Goal: Complete application form

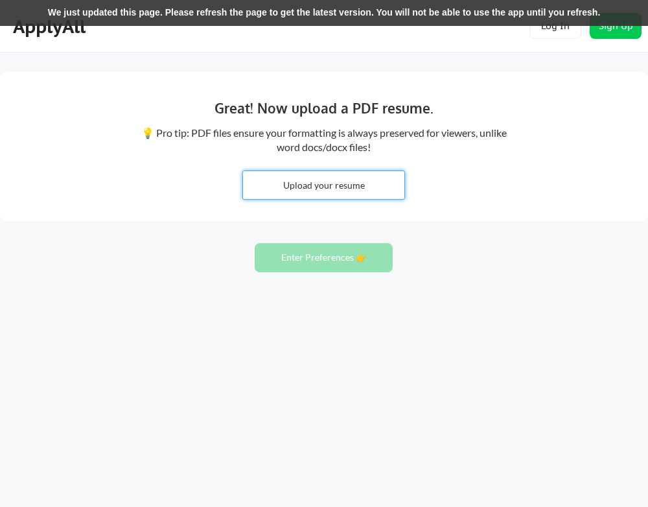
click at [308, 190] on input "file" at bounding box center [323, 185] width 161 height 28
type input "C:\fakepath\[PERSON_NAME] (Resume).pdf"
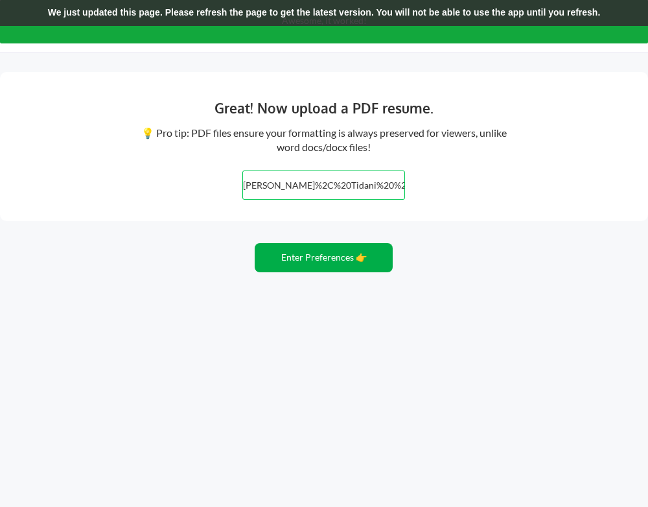
click at [349, 253] on button "Enter Preferences 👉" at bounding box center [324, 257] width 138 height 29
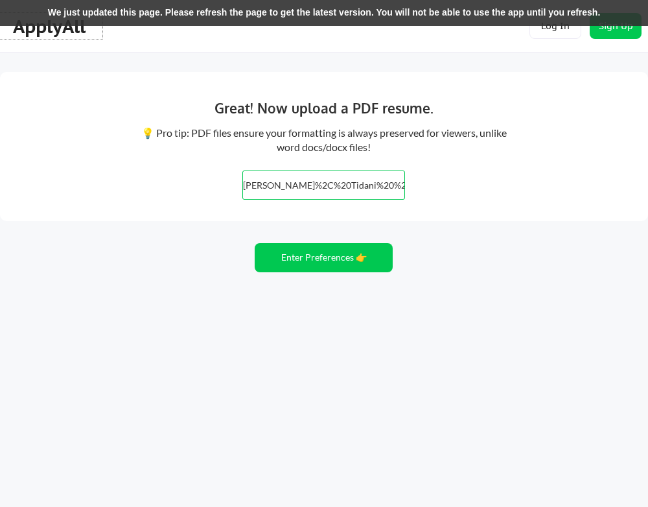
click at [77, 37] on div "ApplyAll" at bounding box center [51, 27] width 76 height 22
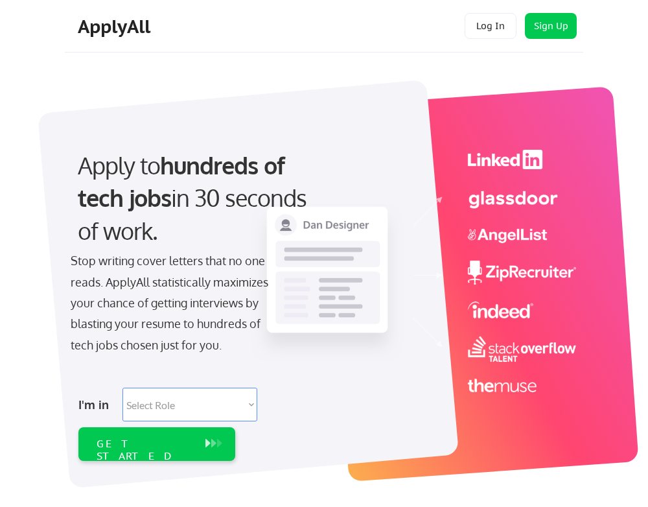
click at [185, 400] on select "Select Role Software Engineering Product Management Customer Success Sales UI/U…" at bounding box center [189, 404] width 135 height 34
select select ""hr_recruiting""
click at [122, 387] on select "Select Role Software Engineering Product Management Customer Success Sales UI/U…" at bounding box center [189, 404] width 135 height 34
select select ""hr_recruiting""
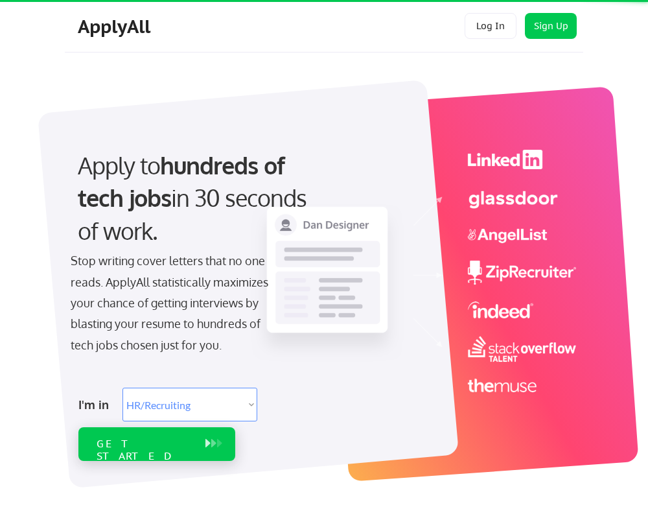
click at [172, 446] on div "GET STARTED" at bounding box center [144, 449] width 95 height 25
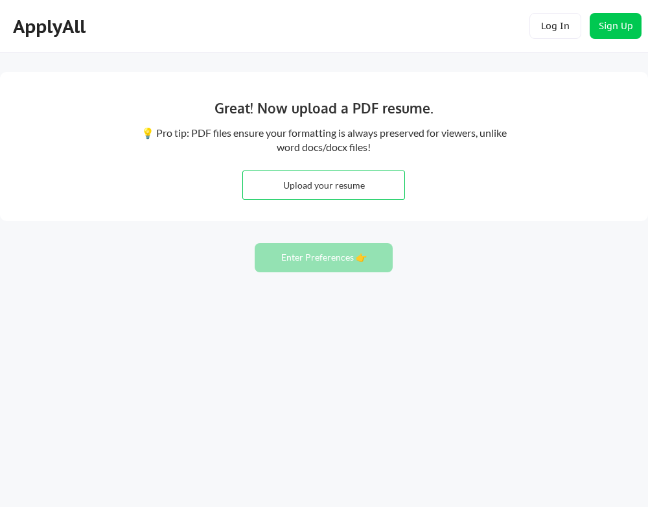
click at [331, 146] on div "💡 Pro tip: PDF files ensure your formatting is always preserved for viewers, un…" at bounding box center [323, 140] width 369 height 29
click at [322, 194] on input "file" at bounding box center [323, 185] width 161 height 28
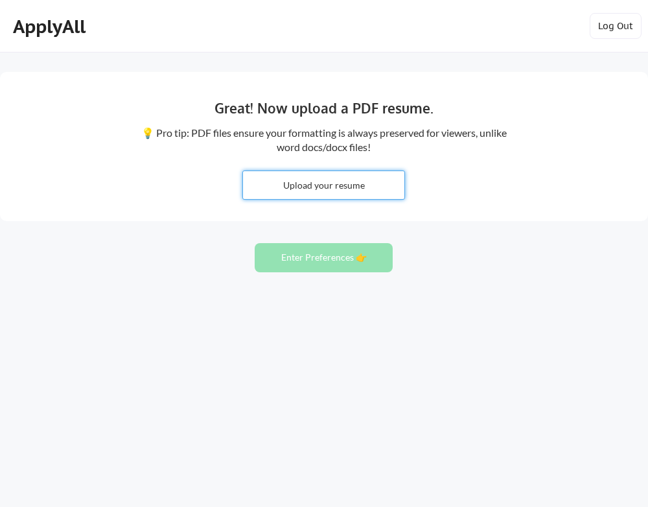
type input "C:\fakepath\[PERSON_NAME] (Resume).pdf"
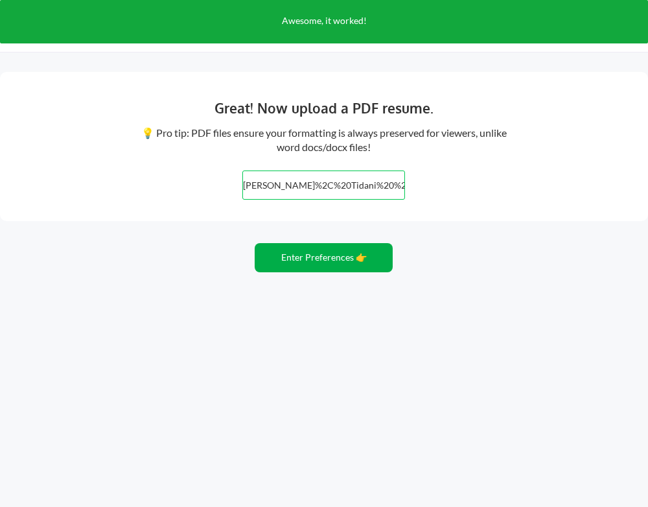
click at [320, 249] on button "Enter Preferences 👉" at bounding box center [324, 257] width 138 height 29
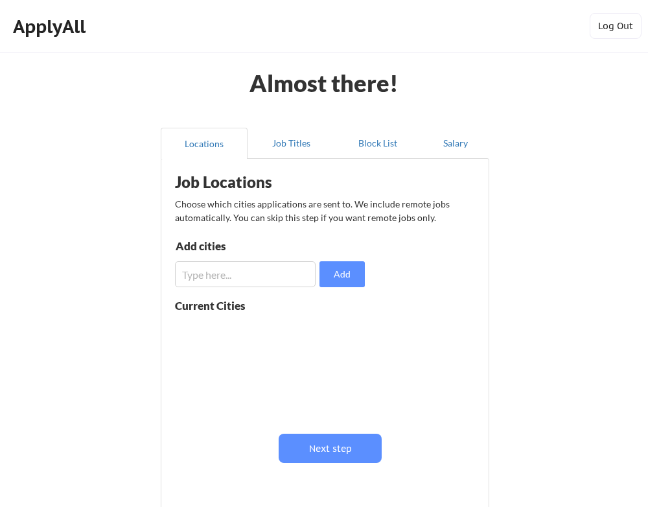
click at [190, 283] on input "input" at bounding box center [245, 274] width 141 height 26
type input "s"
click at [286, 284] on input "input" at bounding box center [245, 274] width 141 height 26
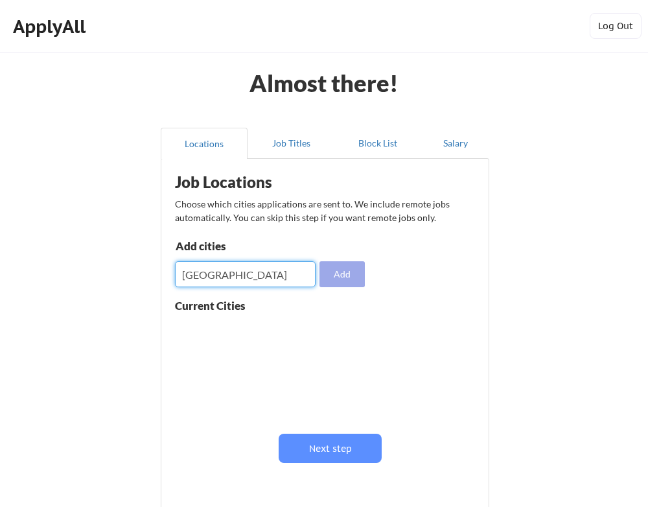
type input "los angeles"
click at [352, 279] on button "Add" at bounding box center [341, 274] width 45 height 26
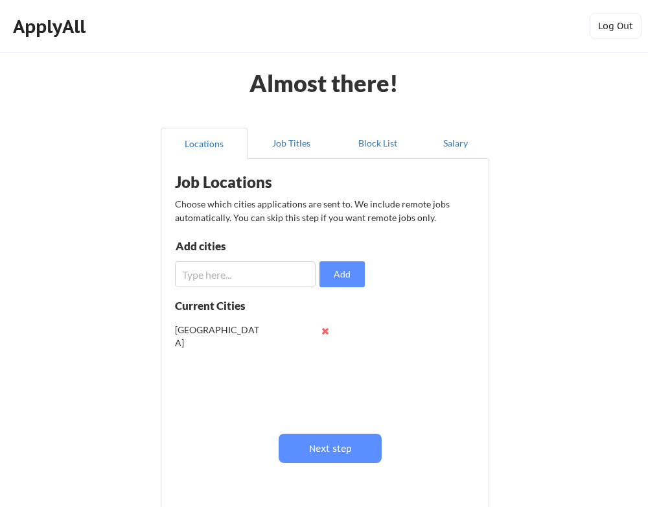
click at [327, 332] on button at bounding box center [325, 331] width 10 height 10
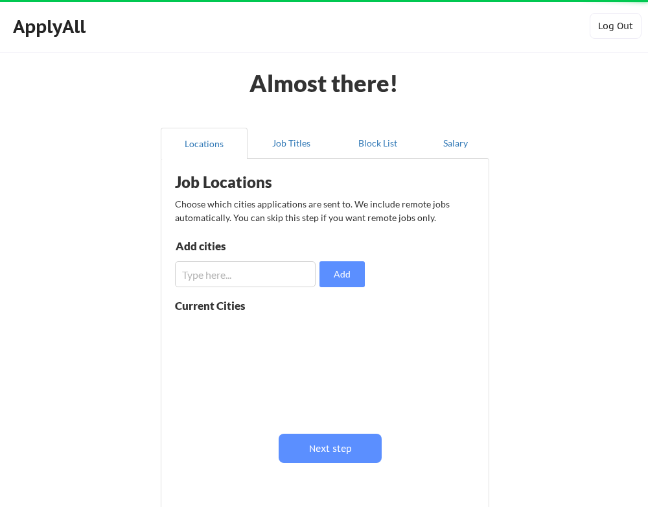
click at [264, 277] on input "input" at bounding box center [245, 274] width 141 height 26
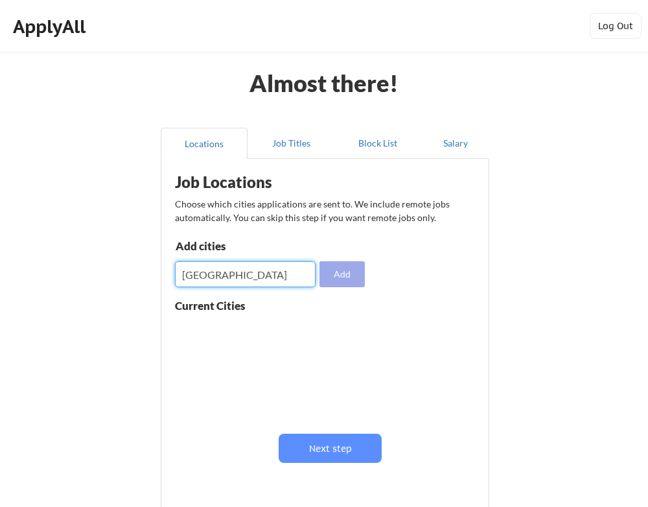
type input "london"
click at [361, 275] on button "Add" at bounding box center [341, 274] width 45 height 26
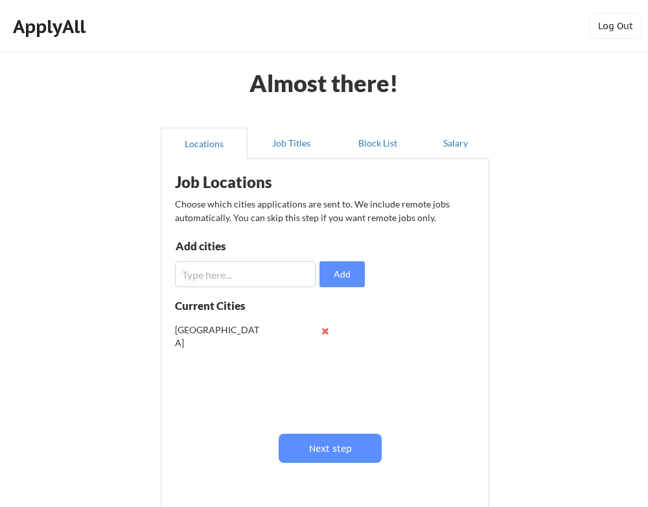
click at [250, 275] on input "input" at bounding box center [245, 274] width 141 height 26
type input "los angeles"
click at [348, 281] on button "Add" at bounding box center [341, 274] width 45 height 26
click at [277, 269] on input "input" at bounding box center [245, 274] width 141 height 26
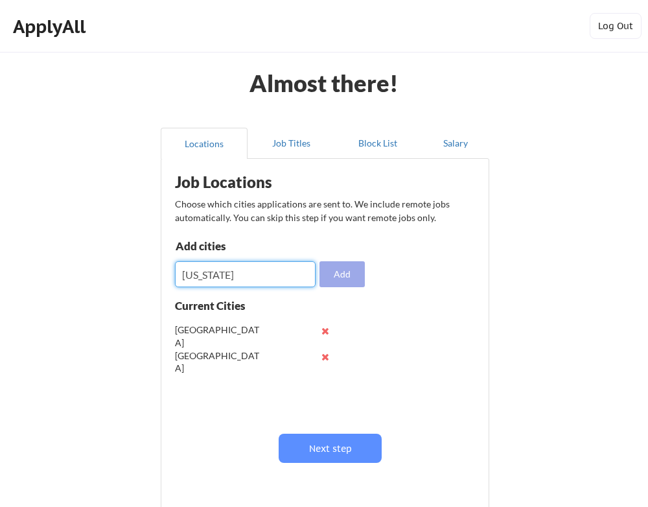
type input "new york"
click at [350, 271] on button "Add" at bounding box center [341, 274] width 45 height 26
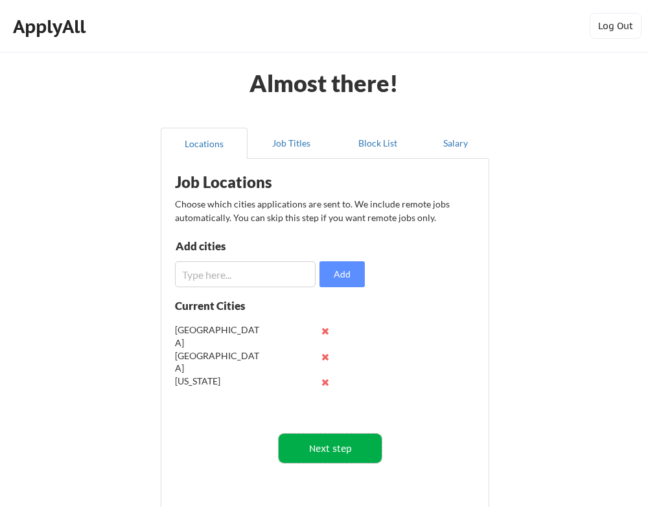
click at [332, 448] on button "Next step" at bounding box center [330, 447] width 103 height 29
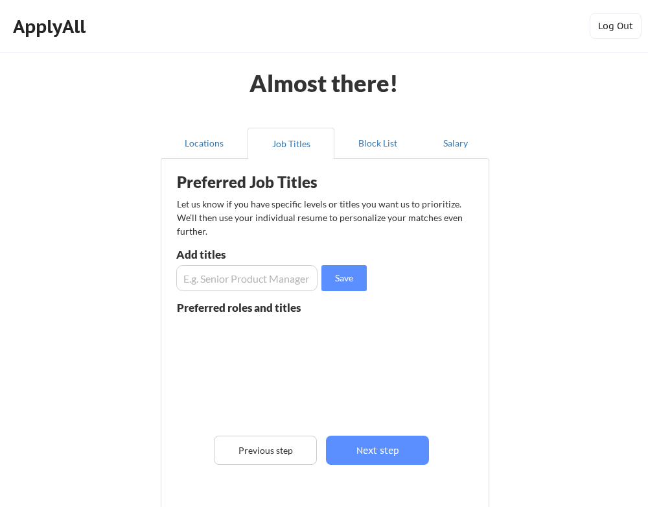
click at [281, 282] on input "input" at bounding box center [246, 278] width 141 height 26
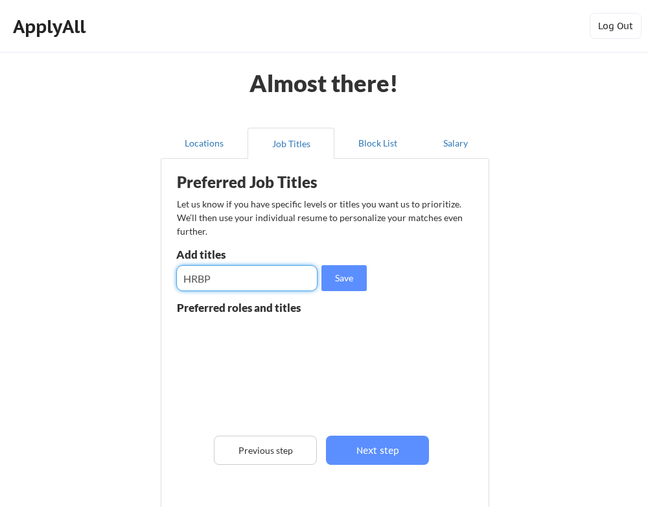
type input "HRBP"
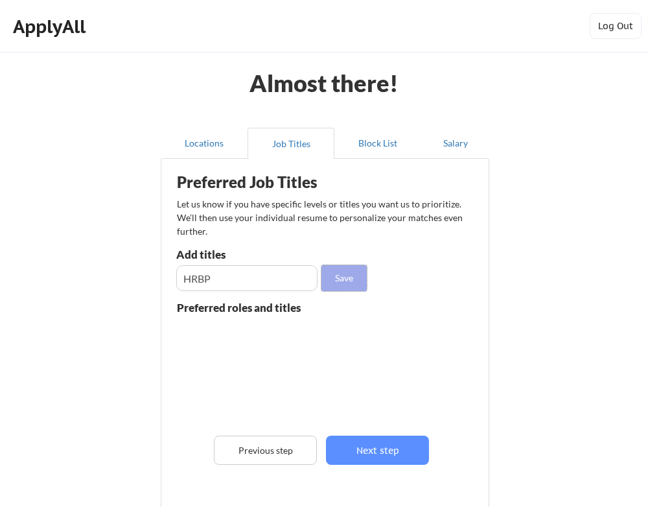
click at [351, 280] on button "Save" at bounding box center [343, 278] width 45 height 26
click at [260, 275] on input "input" at bounding box center [246, 278] width 141 height 26
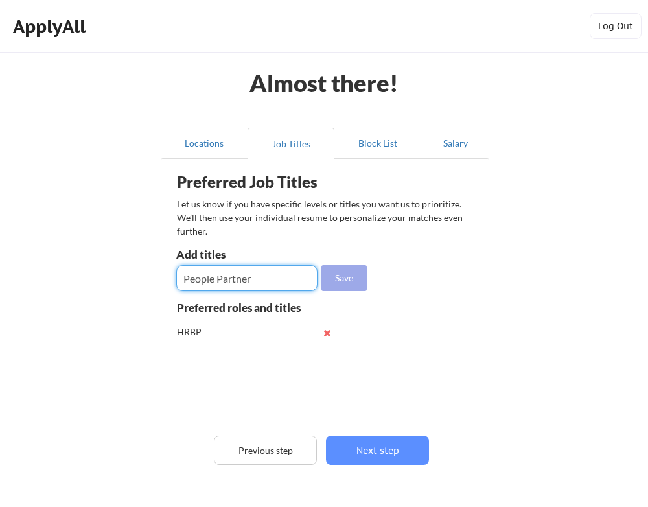
type input "People Partner"
click at [340, 280] on button "Save" at bounding box center [343, 278] width 45 height 26
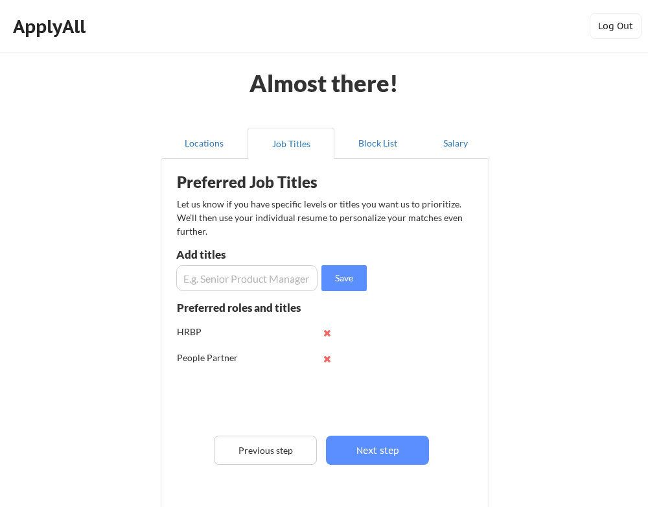
click at [272, 279] on input "input" at bounding box center [246, 278] width 141 height 26
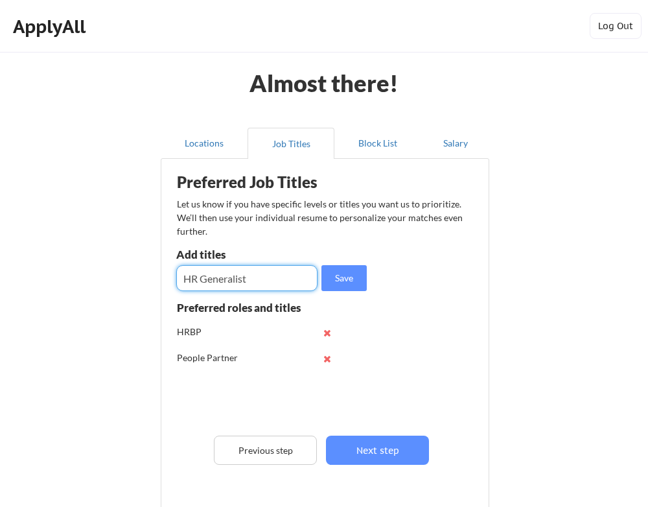
type input "HR Generalist"
click at [349, 274] on button "Save" at bounding box center [343, 278] width 45 height 26
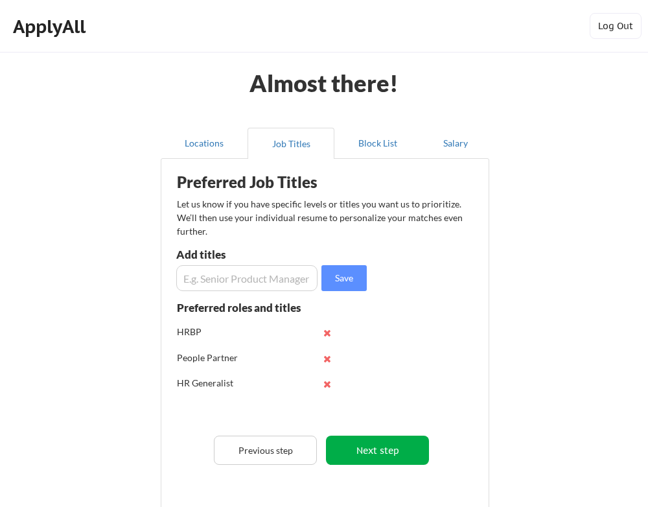
click at [380, 442] on button "Next step" at bounding box center [377, 449] width 103 height 29
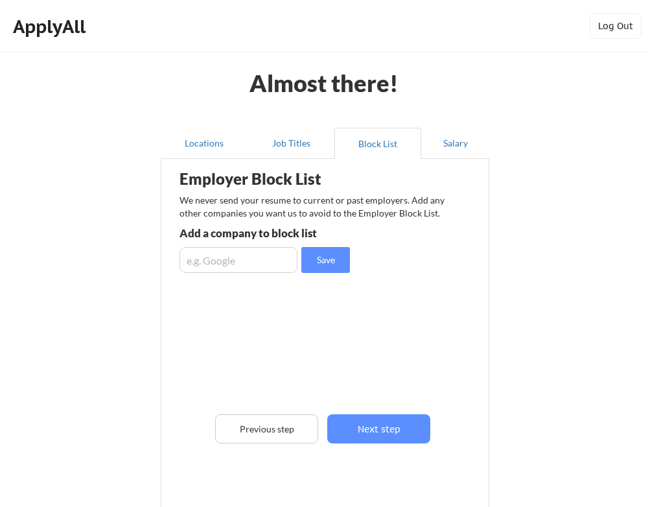
click at [264, 263] on input "input" at bounding box center [238, 260] width 118 height 26
click at [393, 426] on button "Next step" at bounding box center [378, 428] width 103 height 29
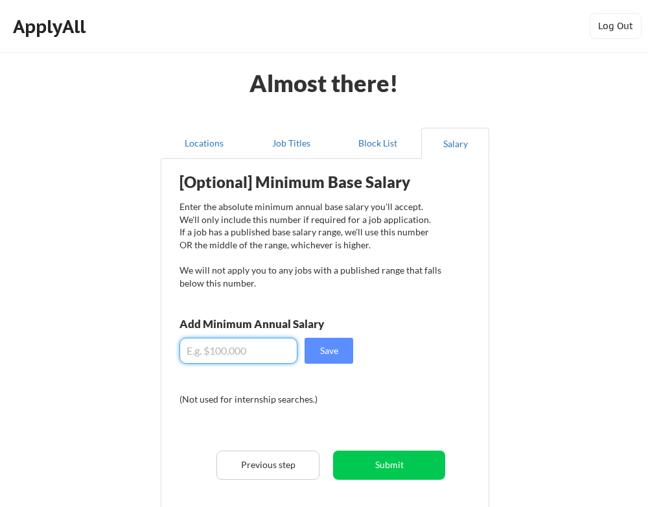
click at [226, 348] on input "input" at bounding box center [238, 350] width 118 height 26
click at [205, 352] on input "input" at bounding box center [238, 350] width 118 height 26
type input "$130,000"
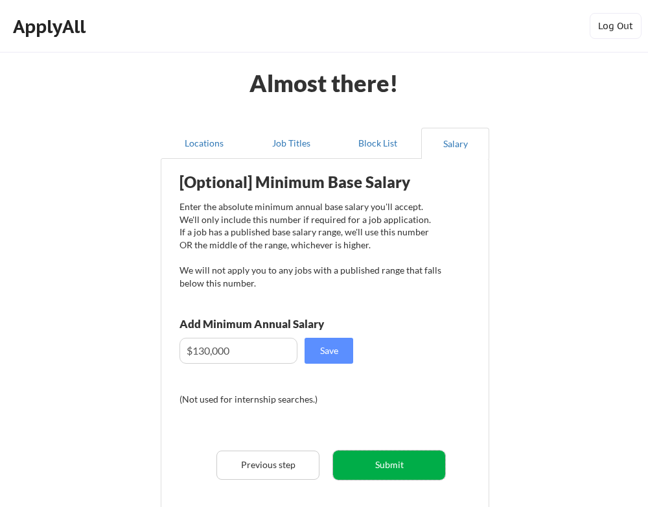
click at [399, 467] on button "Submit" at bounding box center [389, 464] width 112 height 29
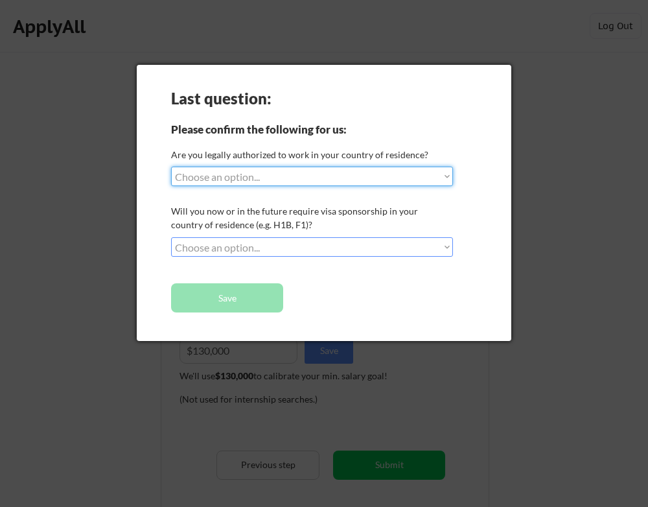
click at [329, 174] on select "Choose an option... Yes, I am a US Citizen Yes, I am a Canadian Citizen Yes, I …" at bounding box center [312, 175] width 282 height 19
select select ""yes__i_am_a_us_citizen""
click at [171, 166] on select "Choose an option... Yes, I am a US Citizen Yes, I am a Canadian Citizen Yes, I …" at bounding box center [312, 175] width 282 height 19
click at [275, 254] on select "Choose an option... No, I will not need sponsorship Yes, I will need sponsorship" at bounding box center [312, 246] width 282 height 19
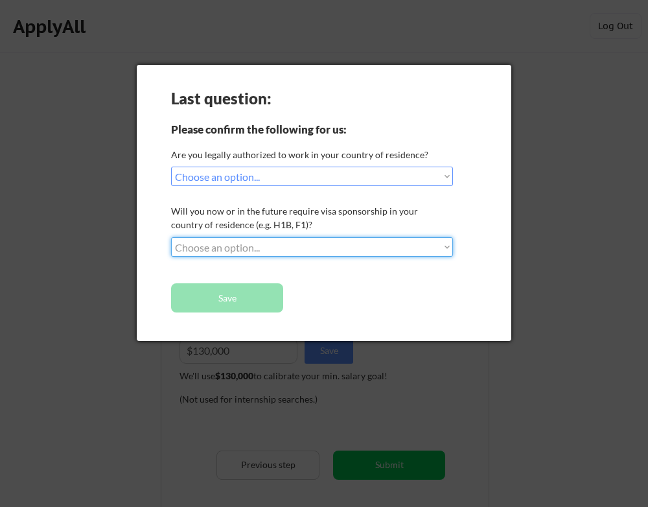
select select ""no__i_will_not_need_sponsorship""
click at [171, 237] on select "Choose an option... No, I will not need sponsorship Yes, I will need sponsorship" at bounding box center [312, 246] width 282 height 19
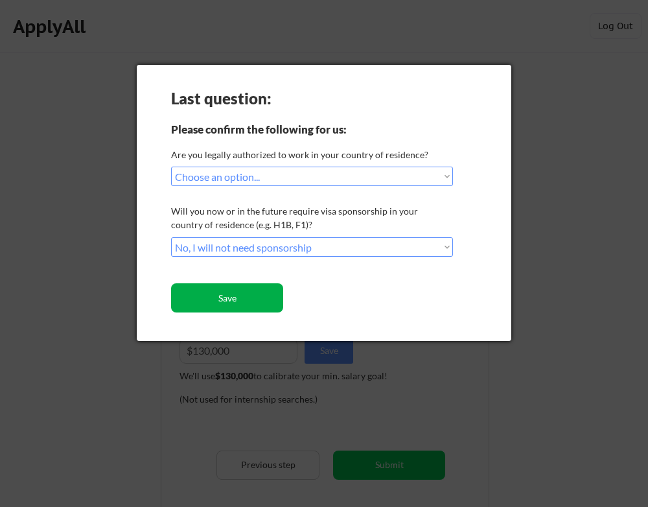
click at [240, 304] on button "Save" at bounding box center [227, 297] width 112 height 29
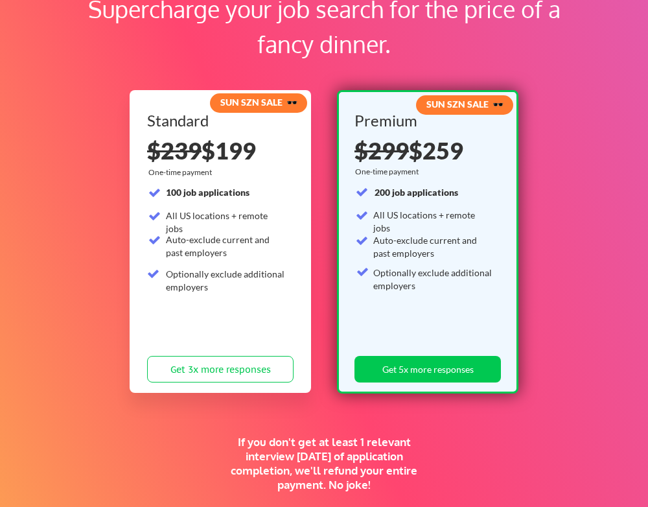
scroll to position [297, 0]
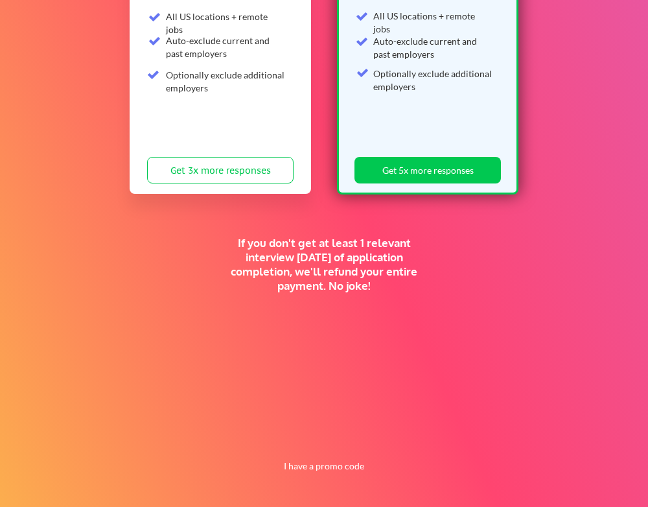
click at [377, 284] on div "If you don't get at least 1 relevant interview [DATE] of application completion…" at bounding box center [324, 264] width 198 height 57
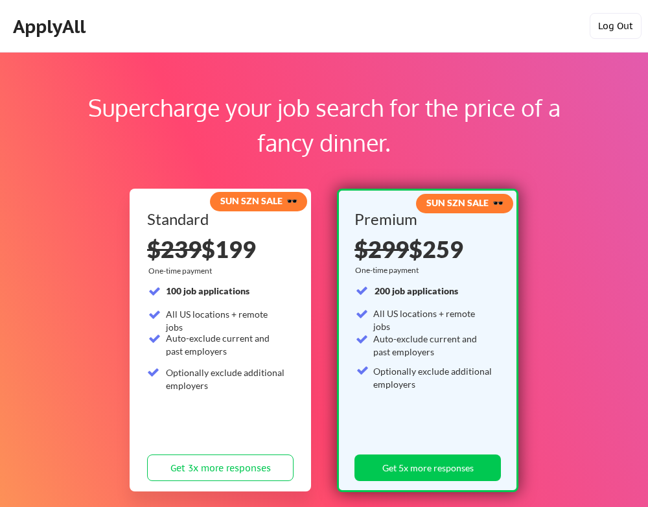
click at [602, 19] on button "Log Out" at bounding box center [615, 26] width 52 height 26
